Goal: Complete application form

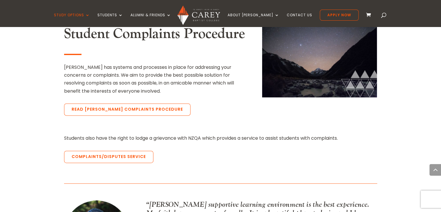
scroll to position [813, 0]
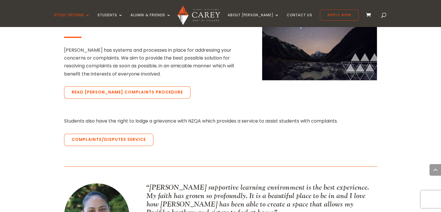
click at [331, 15] on link "Apply Now" at bounding box center [339, 15] width 39 height 11
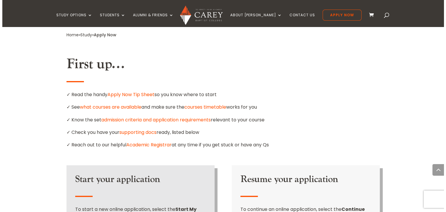
scroll to position [406, 0]
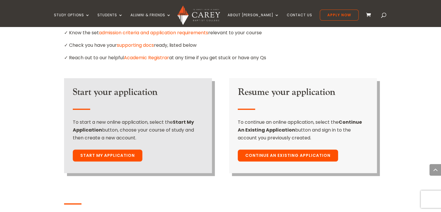
click at [89, 149] on link "Start My Application" at bounding box center [108, 155] width 70 height 12
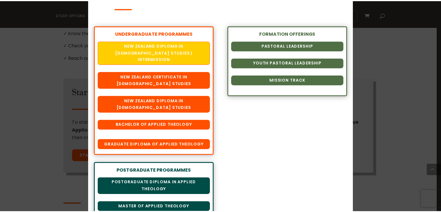
scroll to position [70, 0]
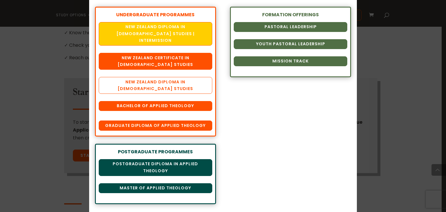
click at [176, 87] on link "New Zealand Diploma in [DEMOGRAPHIC_DATA] Studies" at bounding box center [155, 85] width 113 height 17
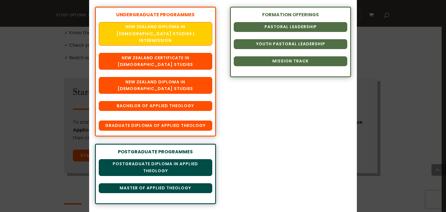
click at [389, 42] on div "Chart your Course Select your Course of Study for 2026 UNDERGRADUATE PROGRAMMES…" at bounding box center [223, 106] width 446 height 212
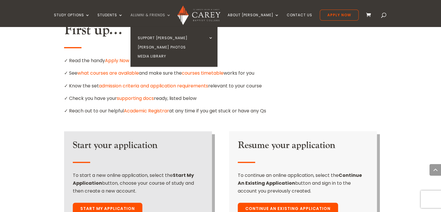
scroll to position [290, 0]
